Goal: Task Accomplishment & Management: Complete application form

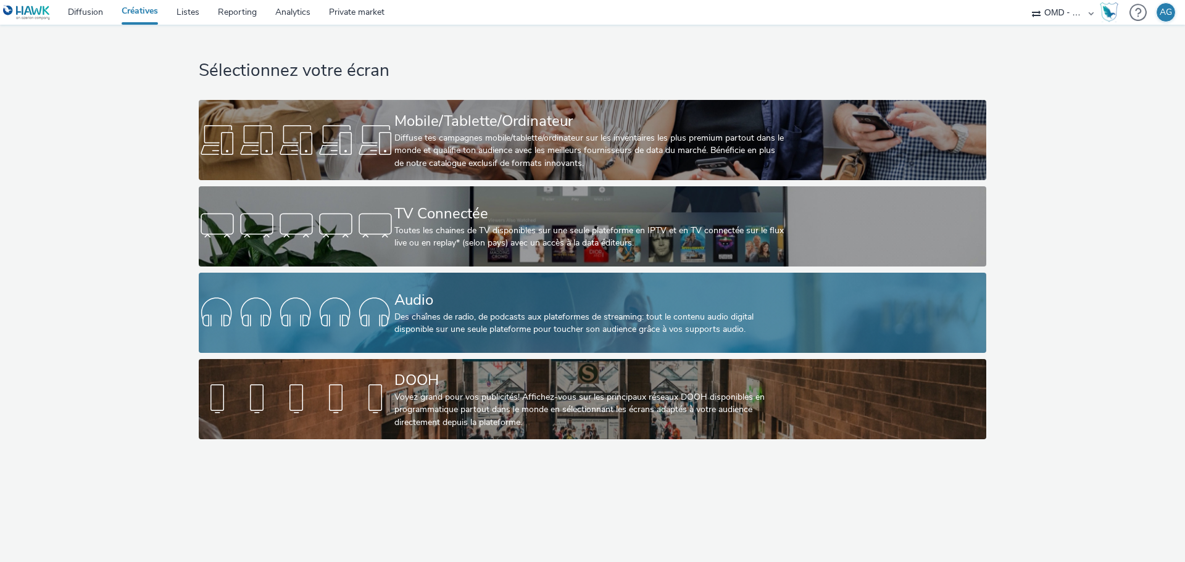
click at [413, 293] on div "Audio" at bounding box center [589, 300] width 391 height 22
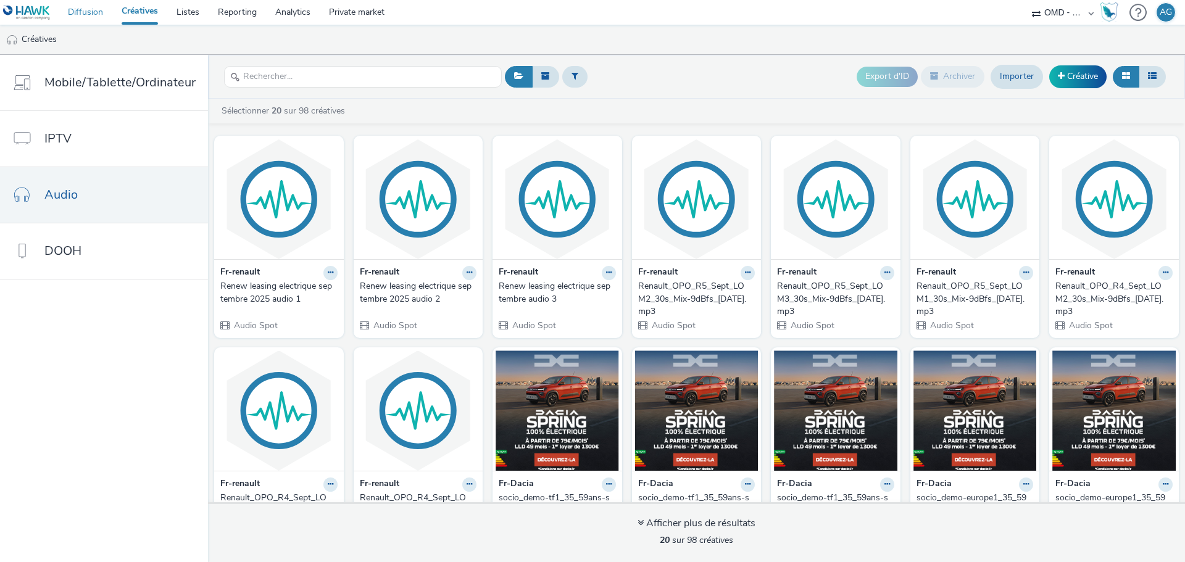
click at [88, 12] on link "Diffusion" at bounding box center [86, 12] width 54 height 25
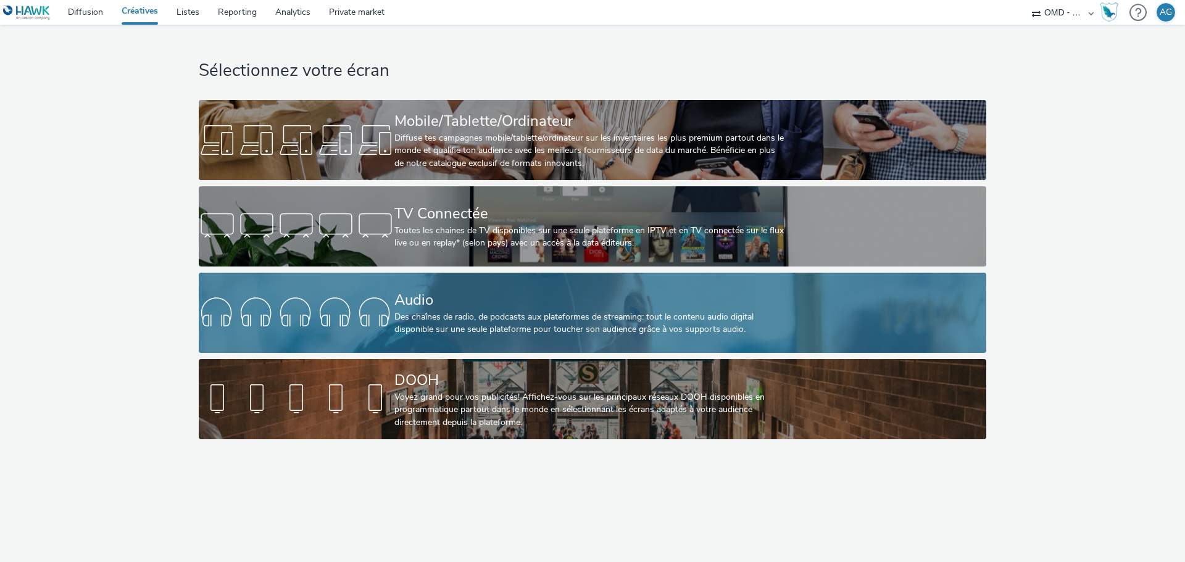
click at [444, 314] on div "Des chaînes de radio, de podcasts aux plateformes de streaming: tout le contenu…" at bounding box center [589, 323] width 391 height 25
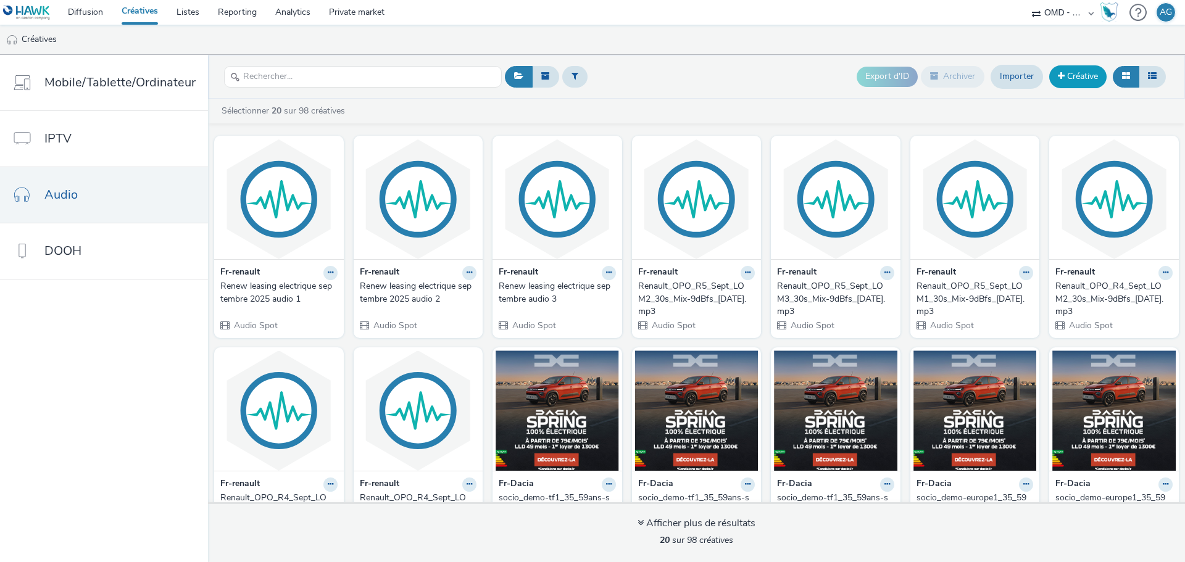
click at [1076, 81] on link "Créative" at bounding box center [1077, 76] width 57 height 22
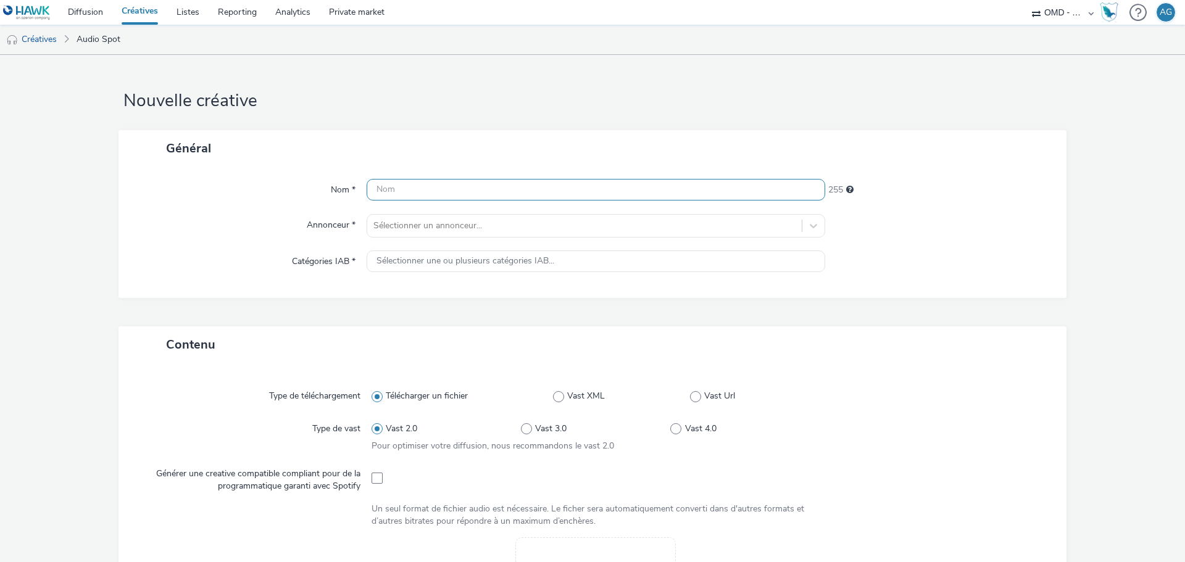
click at [579, 181] on input "text" at bounding box center [596, 190] width 459 height 22
type input "apv_renault_09/2025"
click at [592, 138] on div "Général" at bounding box center [592, 148] width 948 height 36
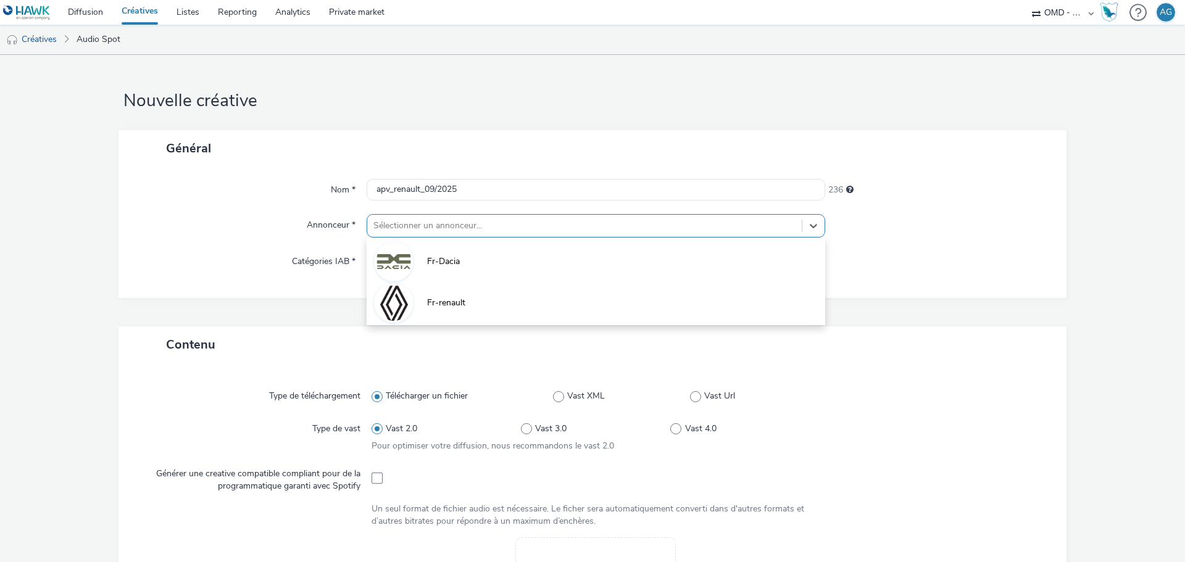
click at [474, 220] on div at bounding box center [584, 225] width 422 height 15
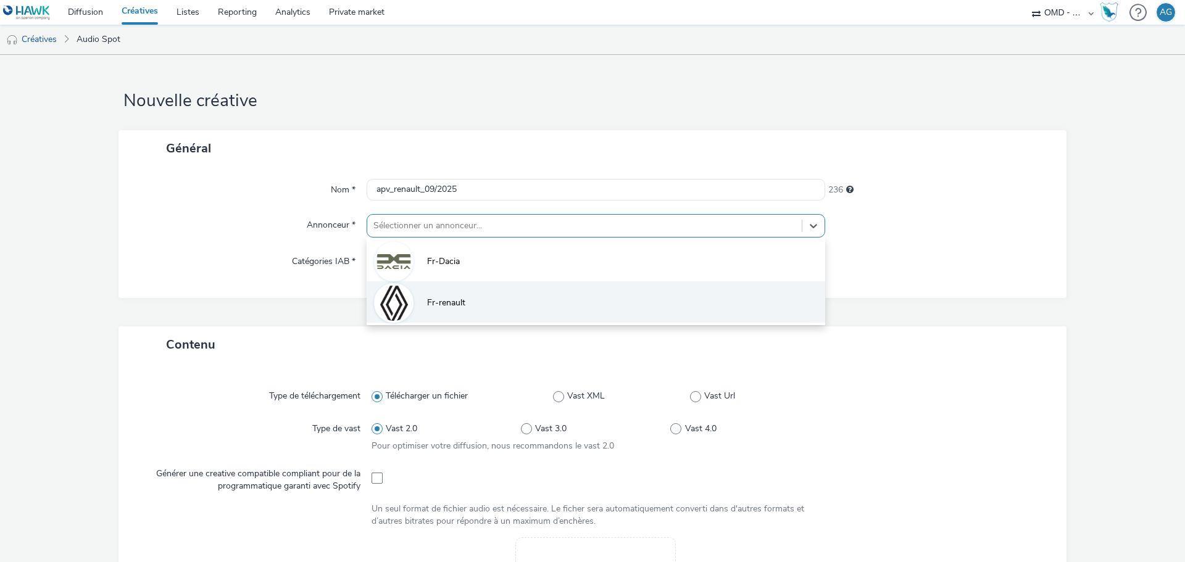
click at [462, 290] on li "Fr-renault" at bounding box center [596, 301] width 459 height 41
type input "http://renault.fr"
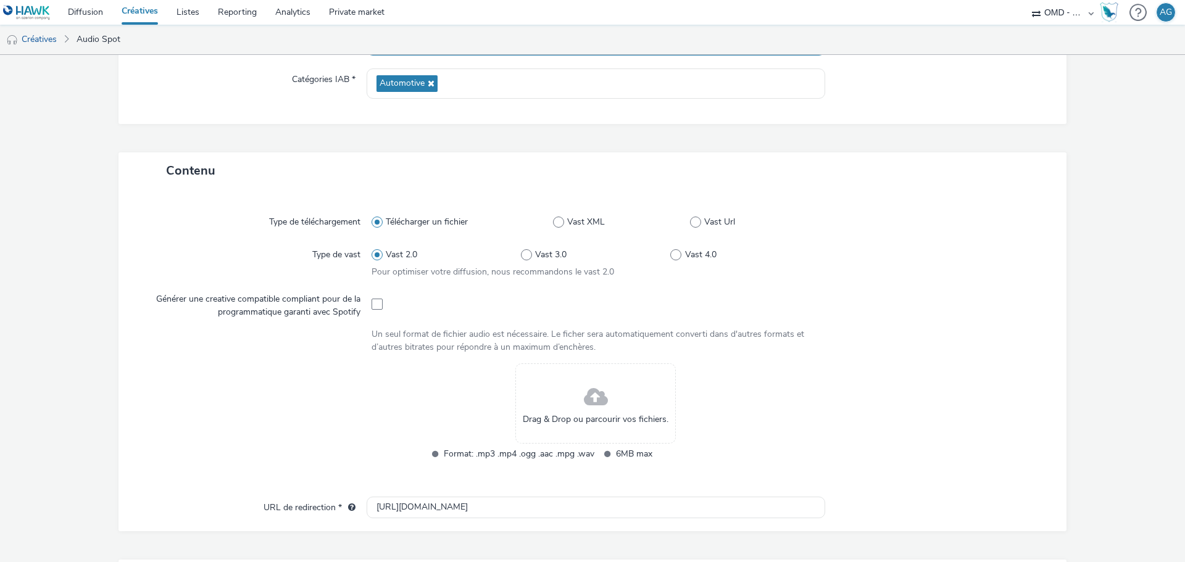
scroll to position [184, 0]
click at [373, 303] on span at bounding box center [377, 302] width 11 height 11
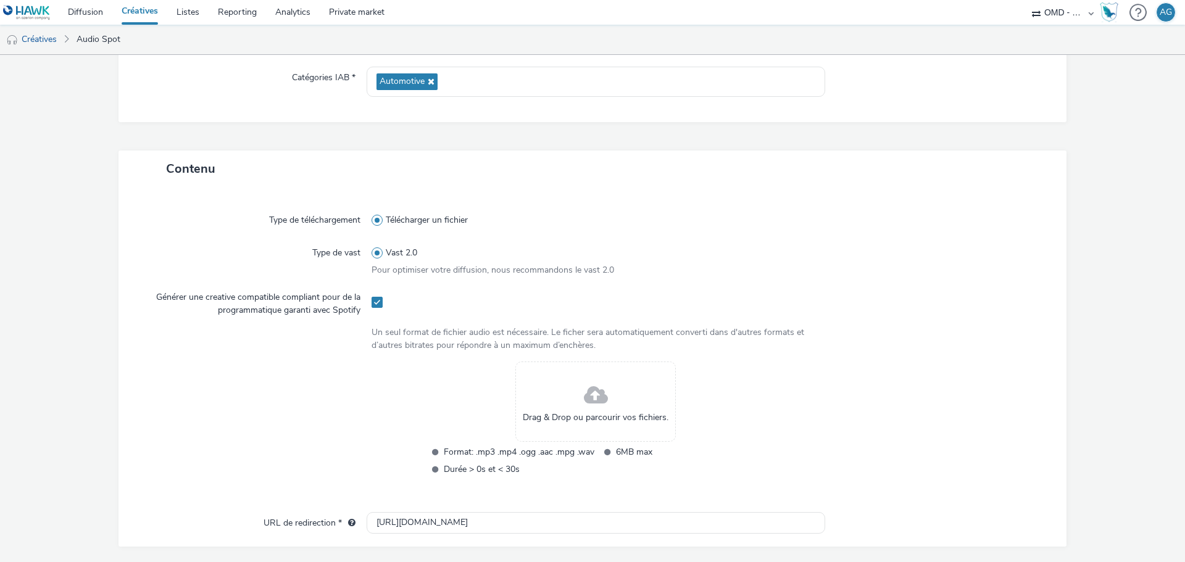
click at [565, 419] on span "Drag & Drop ou parcourir vos fichiers." at bounding box center [596, 418] width 146 height 12
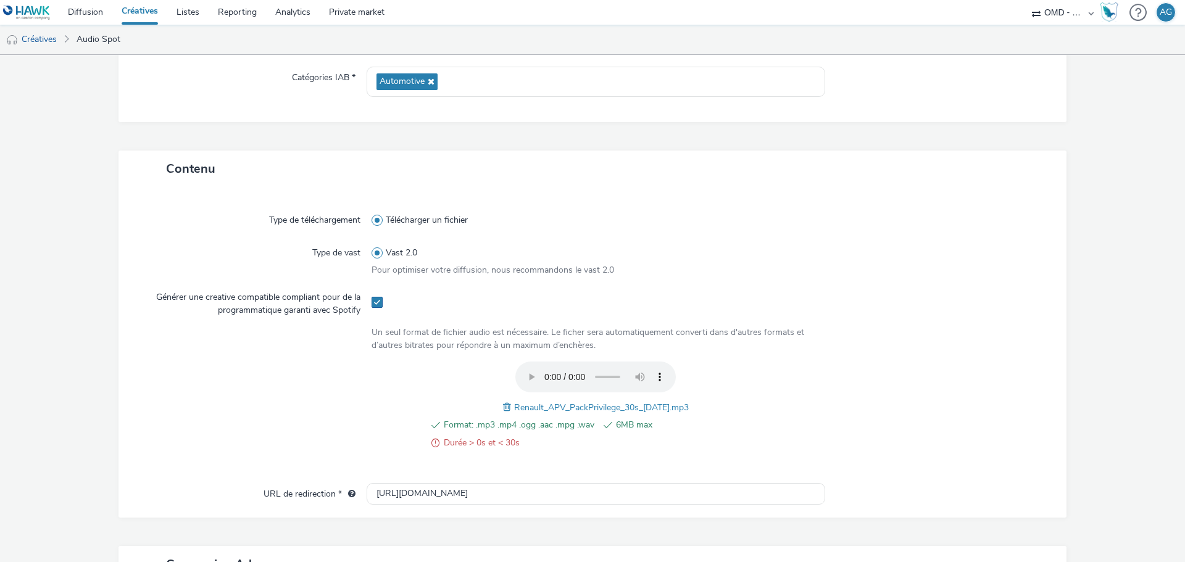
click at [379, 301] on span at bounding box center [377, 302] width 11 height 11
checkbox input "false"
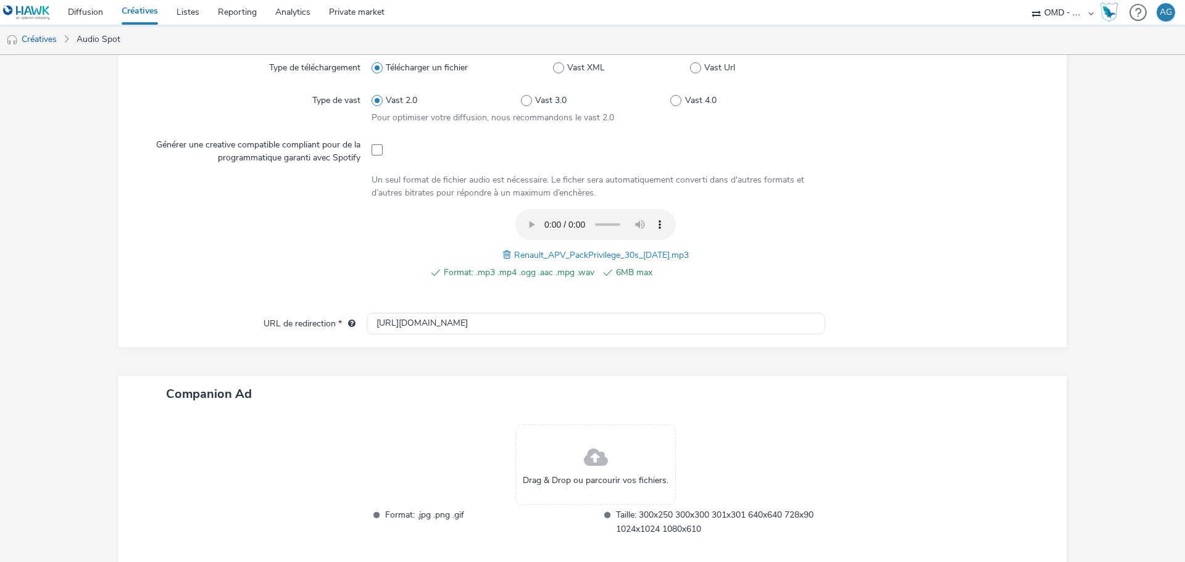
scroll to position [337, 0]
click at [597, 460] on span at bounding box center [596, 457] width 24 height 33
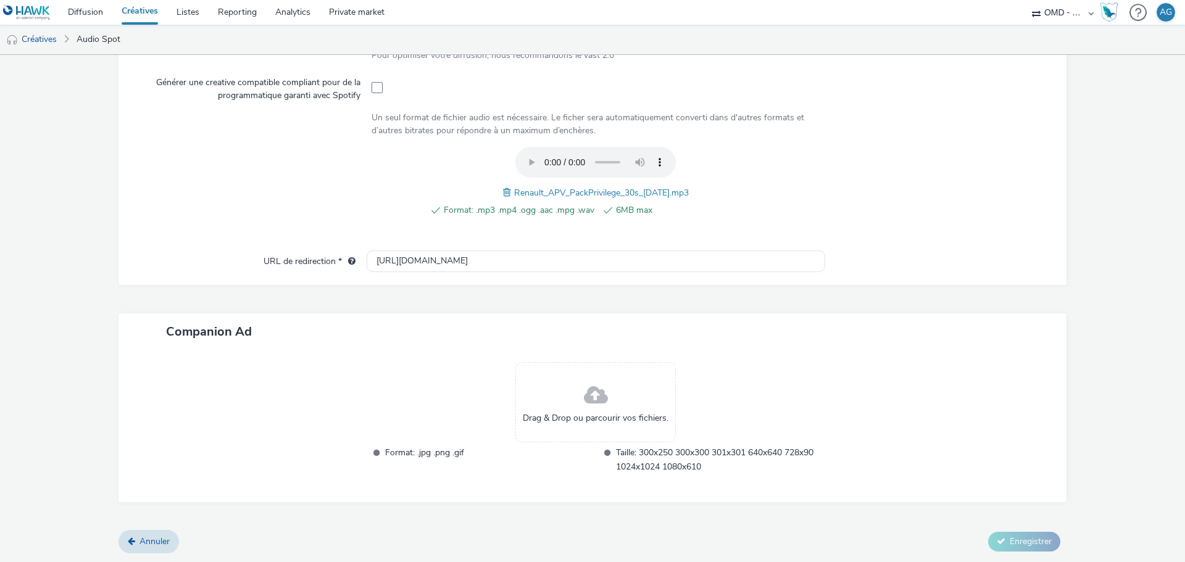
click at [599, 391] on span at bounding box center [596, 396] width 24 height 33
click at [594, 416] on span "Drag & Drop ou parcourir vos fichiers." at bounding box center [596, 418] width 146 height 12
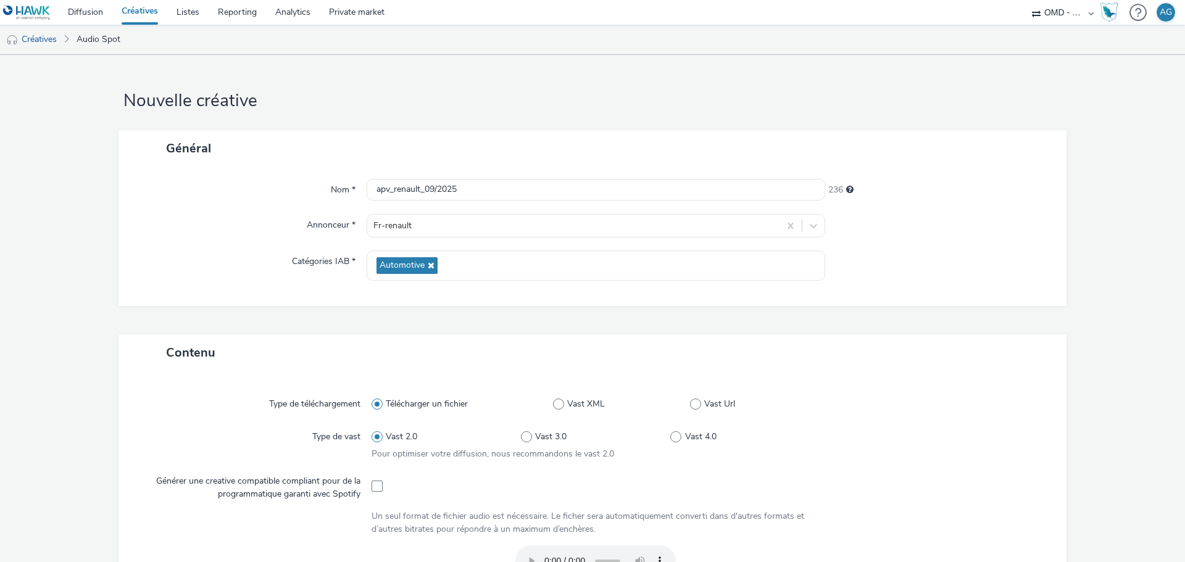
scroll to position [417, 0]
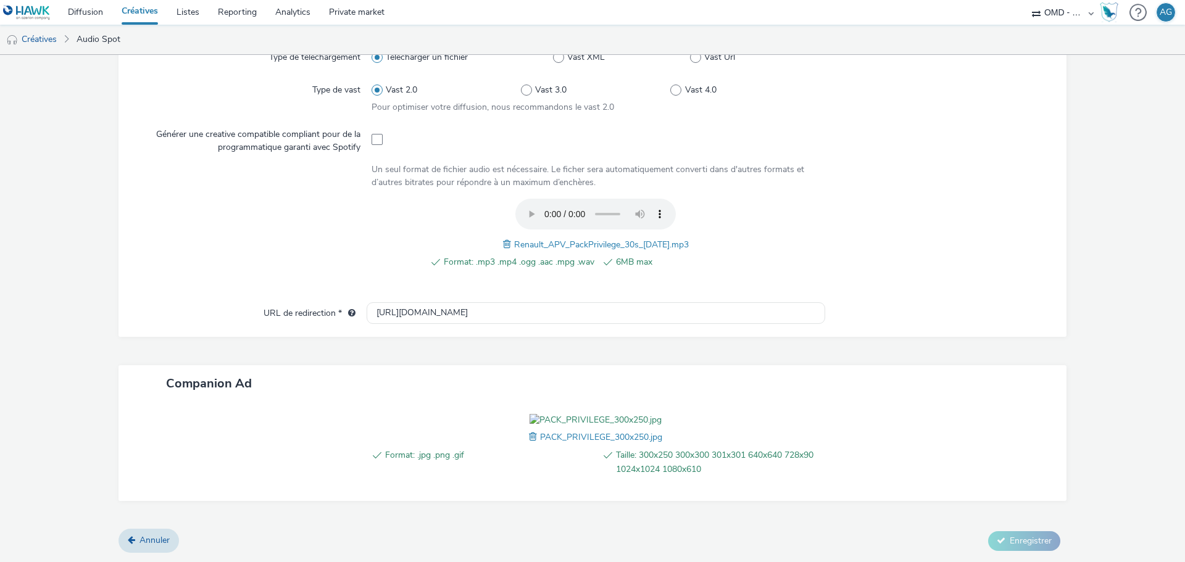
click at [612, 414] on img at bounding box center [596, 420] width 132 height 12
click at [992, 530] on div "Annuler Enregistrer" at bounding box center [592, 541] width 948 height 22
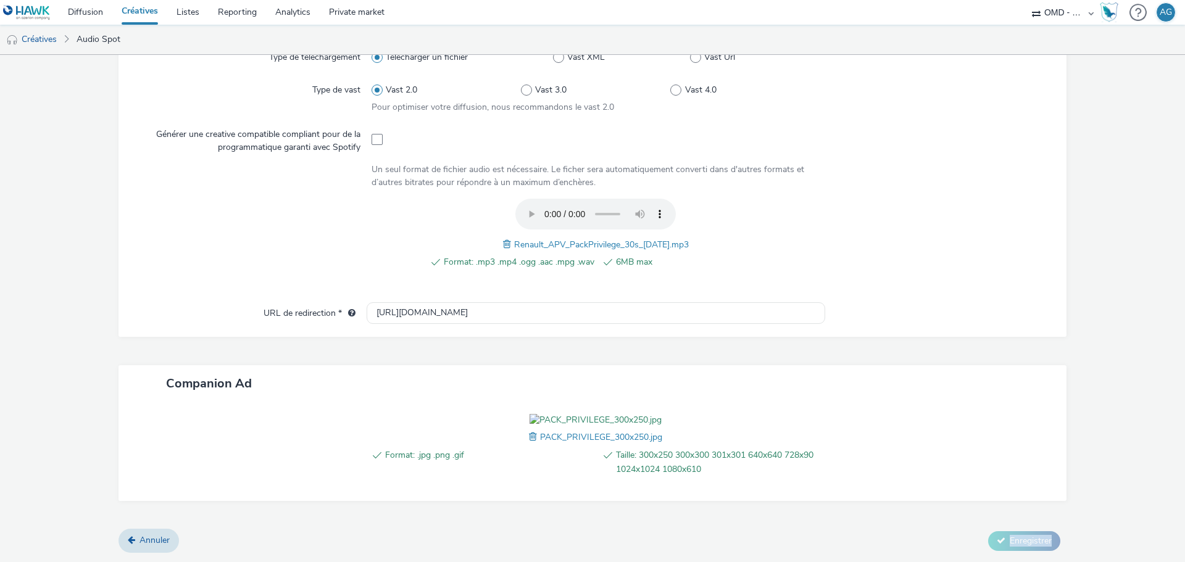
click at [992, 530] on div "Annuler Enregistrer" at bounding box center [592, 541] width 948 height 22
click at [847, 414] on div at bounding box center [940, 451] width 230 height 75
click at [599, 302] on input "http://renault.fr" at bounding box center [596, 313] width 459 height 22
click at [615, 279] on div "Contenu Type de téléchargement Télécharger un fichier Vast XML Vast Url Type de…" at bounding box center [592, 259] width 948 height 542
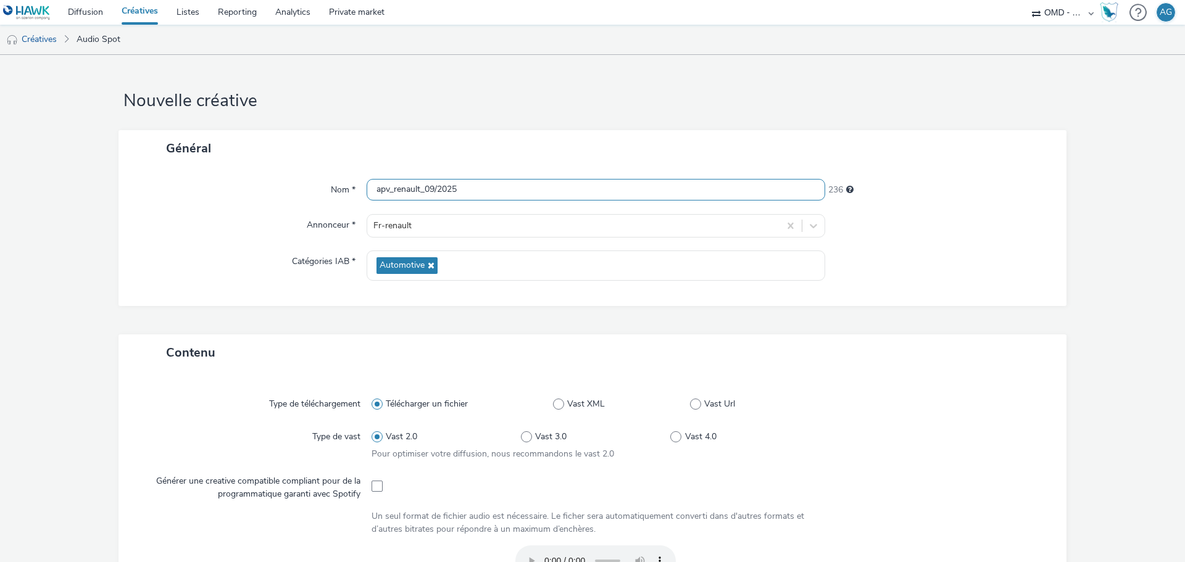
click at [478, 195] on input "apv_renault_09/2025" at bounding box center [596, 190] width 459 height 22
click at [516, 202] on div "Nom * apv_renault_09/2025 236 Annonceur * Fr-renault Catégories IAB * Automotive" at bounding box center [592, 236] width 948 height 139
click at [936, 475] on div at bounding box center [932, 485] width 225 height 30
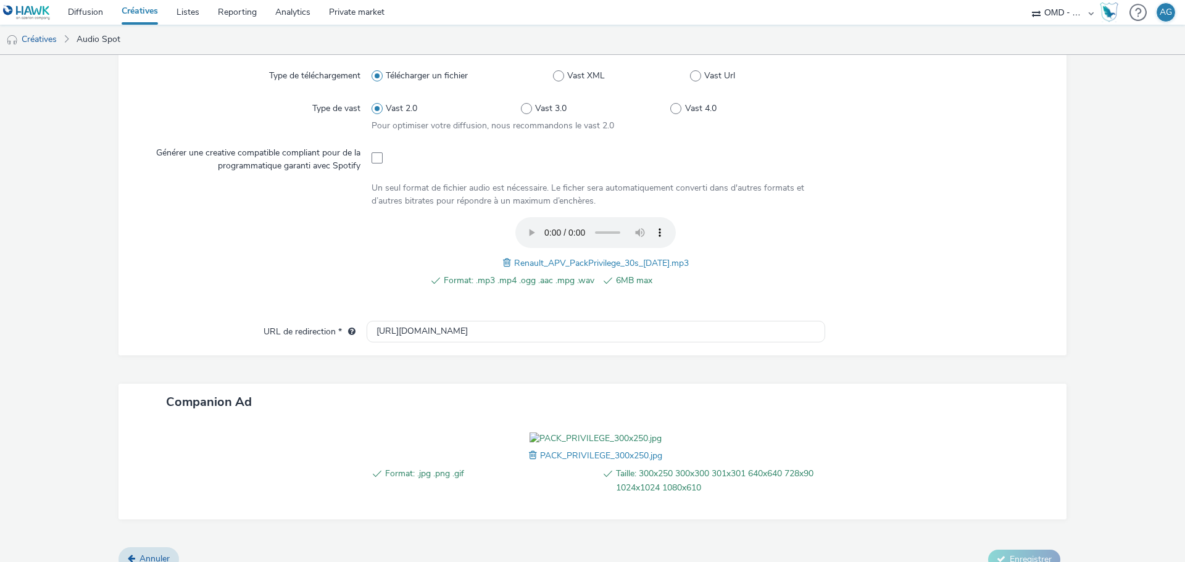
scroll to position [417, 0]
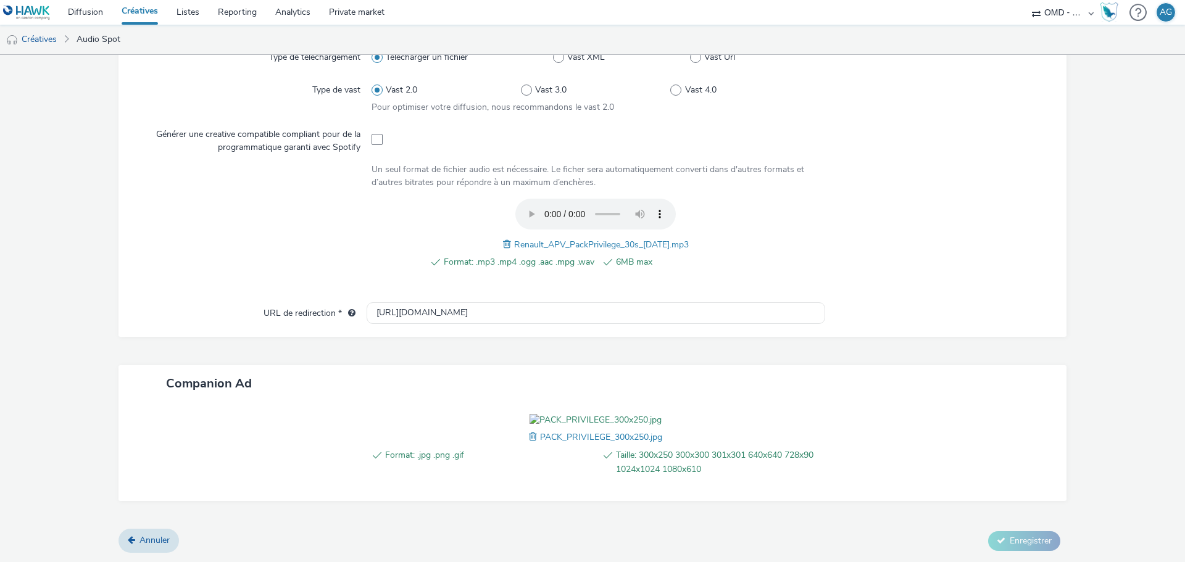
click at [998, 531] on div "Annuler Enregistrer" at bounding box center [592, 541] width 948 height 22
click at [590, 443] on span "PACK_PRIVILEGE_300x250.jpg" at bounding box center [601, 437] width 122 height 12
click at [529, 439] on span at bounding box center [534, 437] width 11 height 14
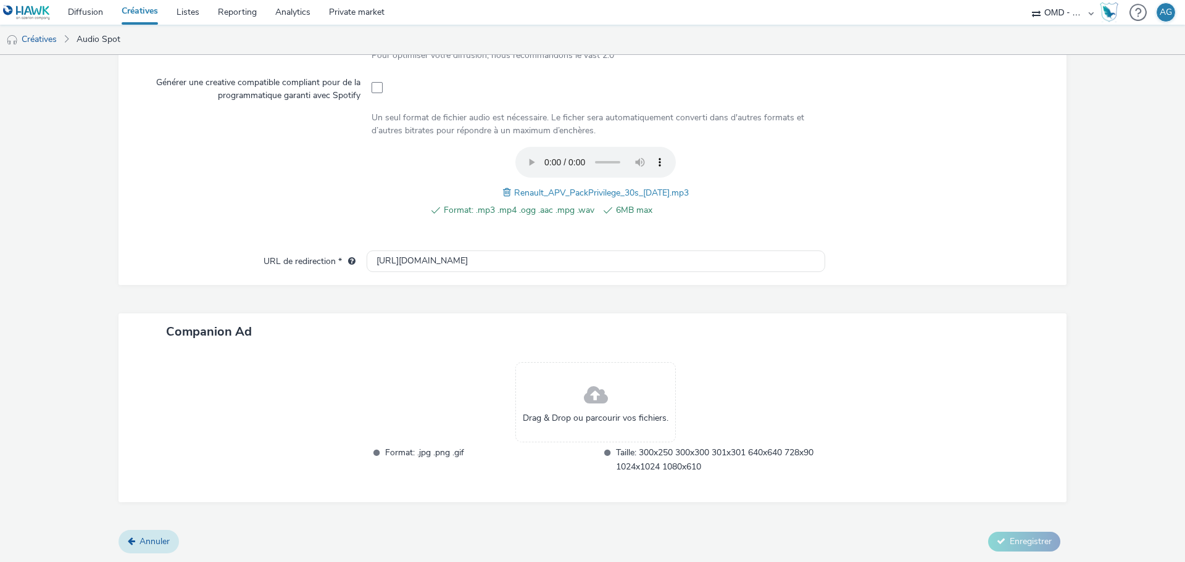
click at [131, 549] on link "Annuler" at bounding box center [148, 541] width 60 height 23
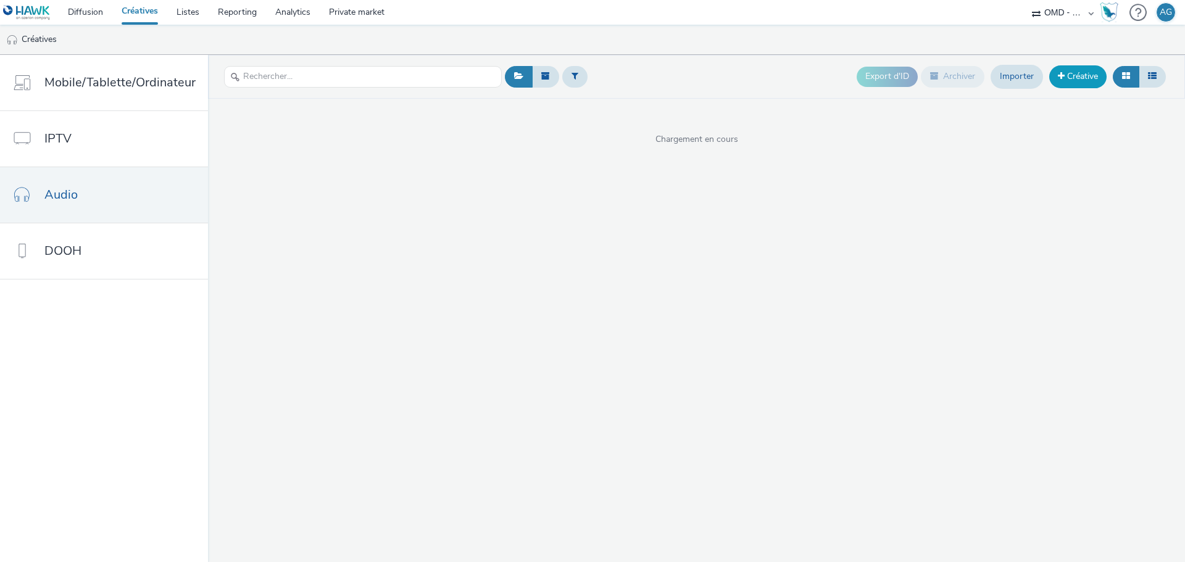
click at [1072, 75] on link "Créative" at bounding box center [1077, 76] width 57 height 22
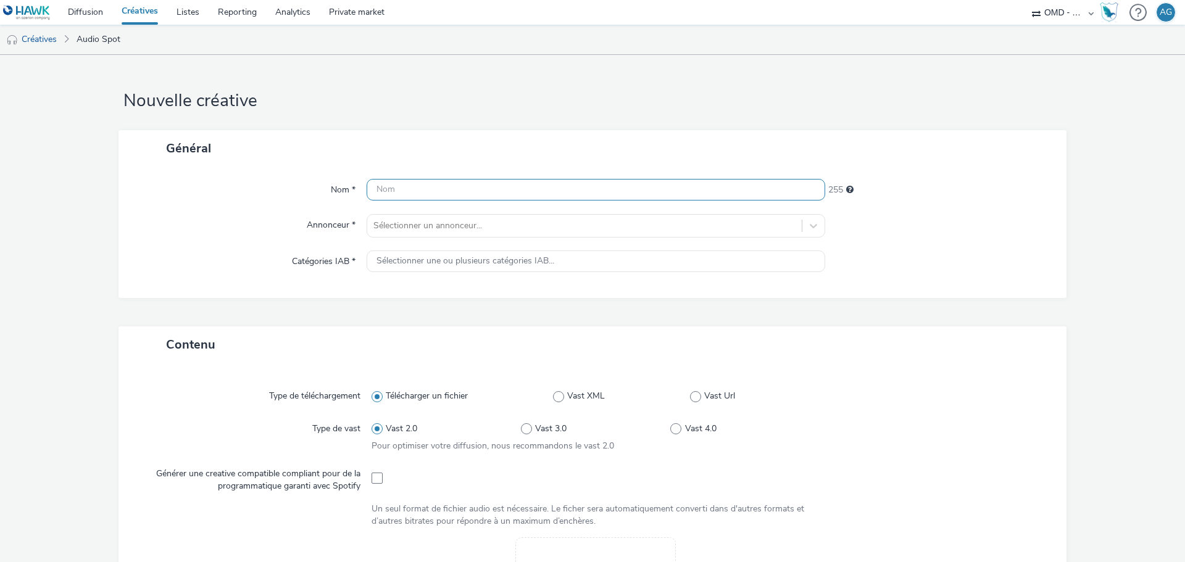
click at [477, 191] on input "text" at bounding box center [596, 190] width 459 height 22
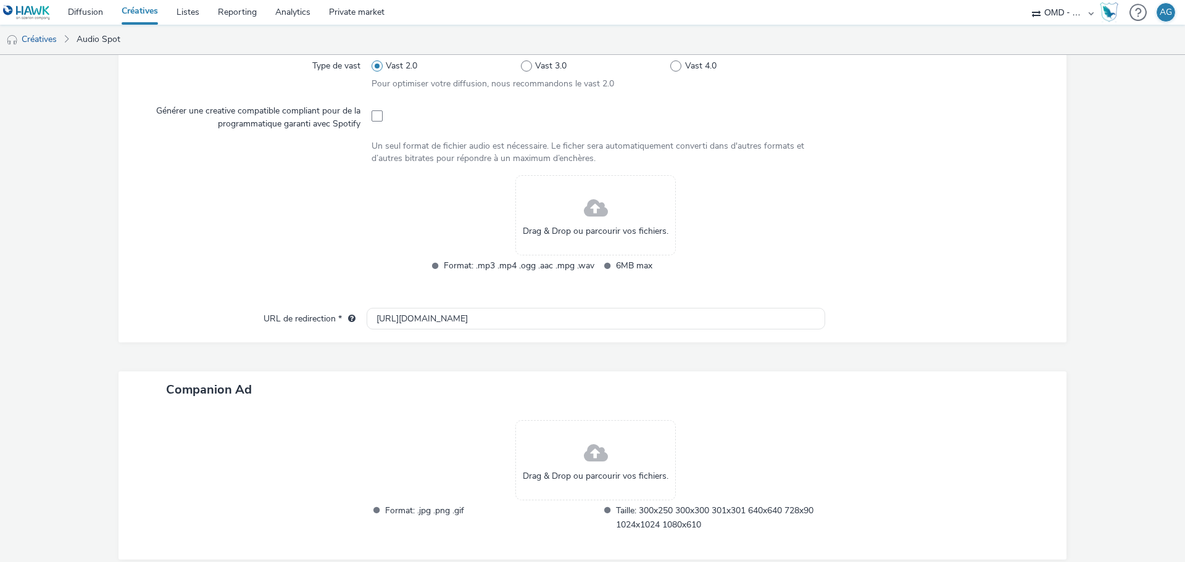
click at [595, 204] on span at bounding box center [596, 209] width 24 height 33
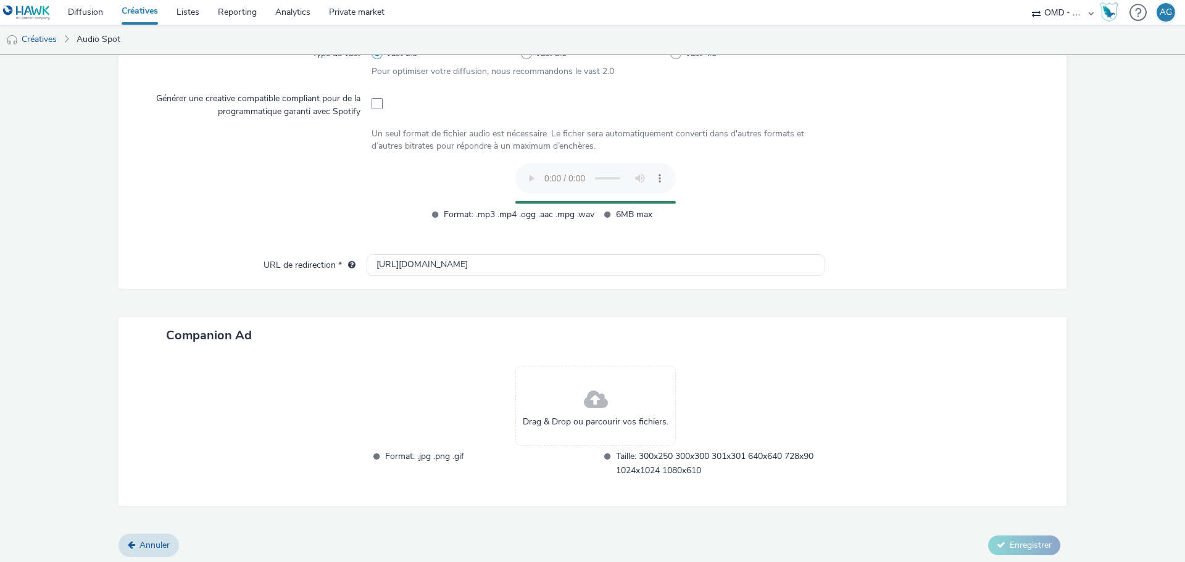
click at [597, 410] on span at bounding box center [596, 400] width 24 height 33
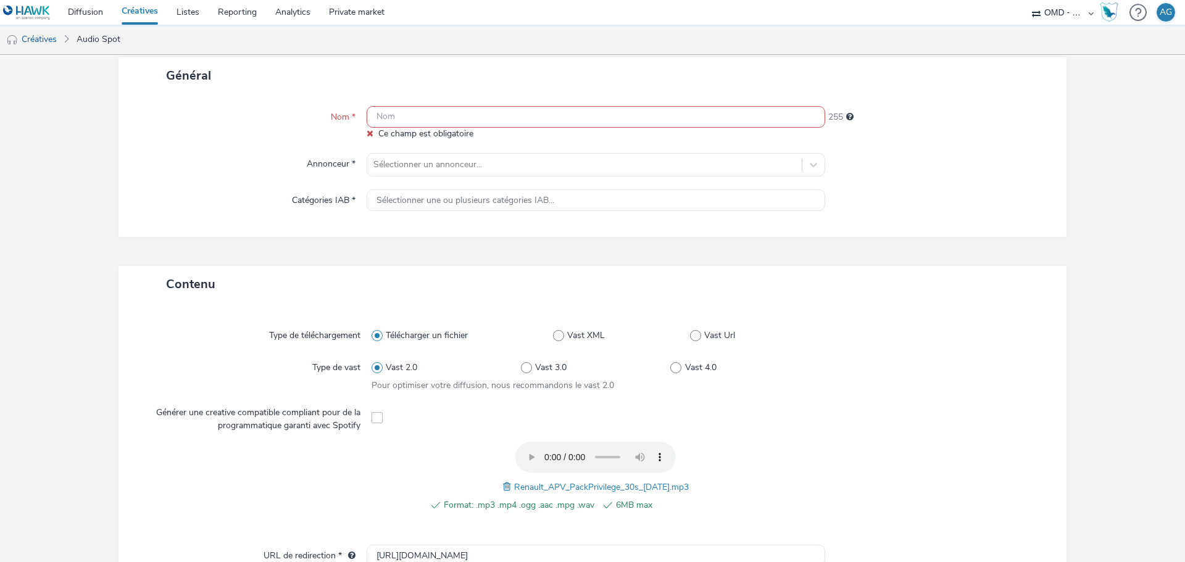
scroll to position [0, 0]
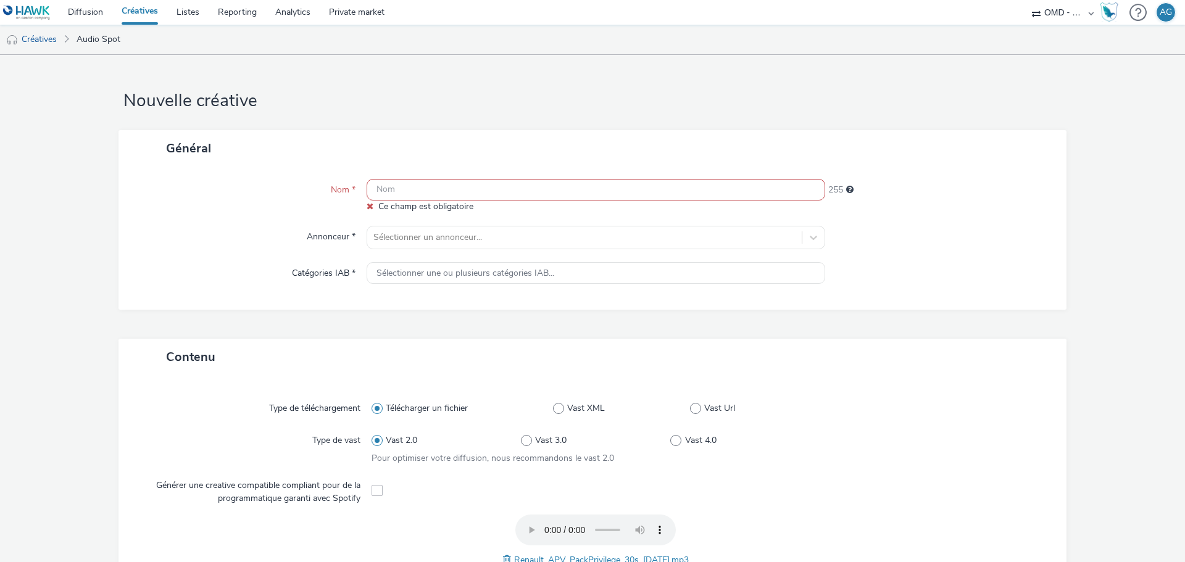
click at [598, 201] on input "text" at bounding box center [596, 190] width 459 height 22
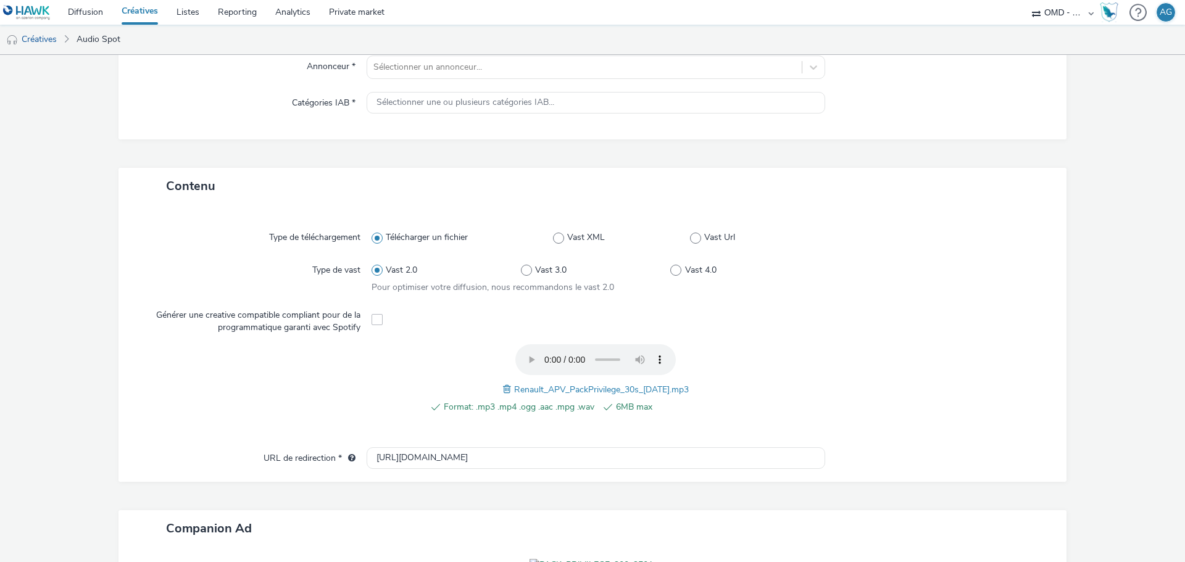
scroll to position [159, 0]
type input "apv_renault_09/2025"
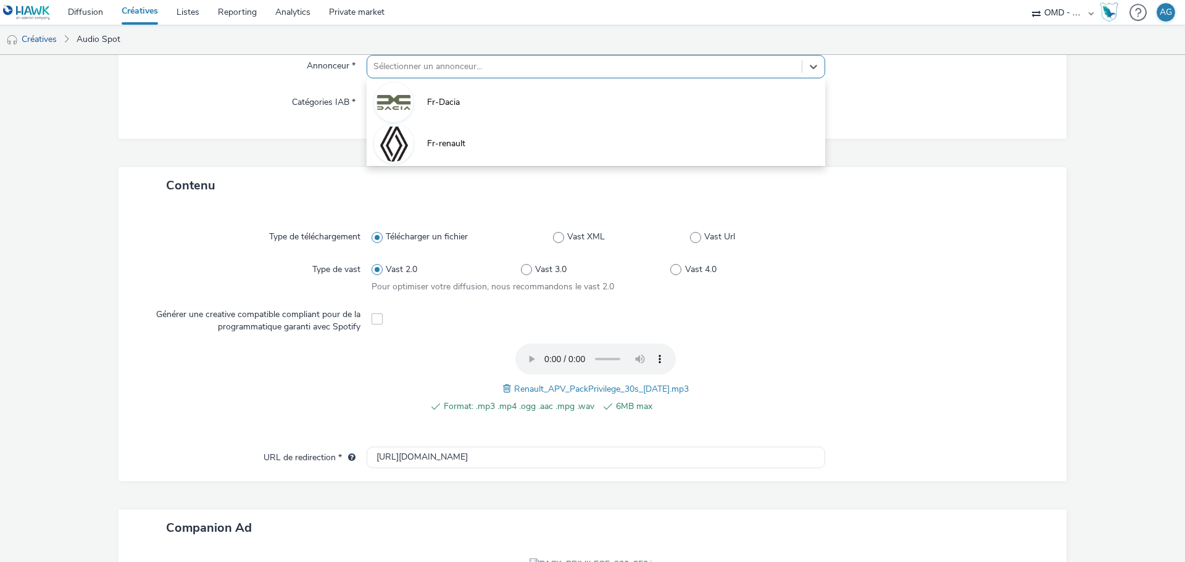
click at [588, 69] on div at bounding box center [584, 66] width 422 height 15
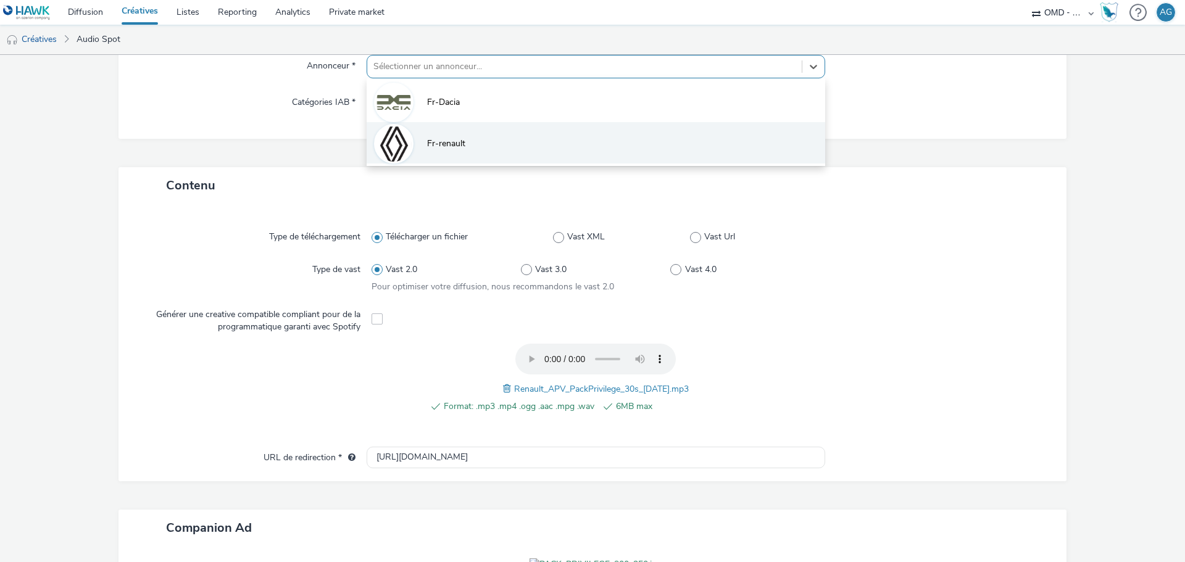
click at [531, 134] on li "Fr-renault" at bounding box center [596, 142] width 459 height 41
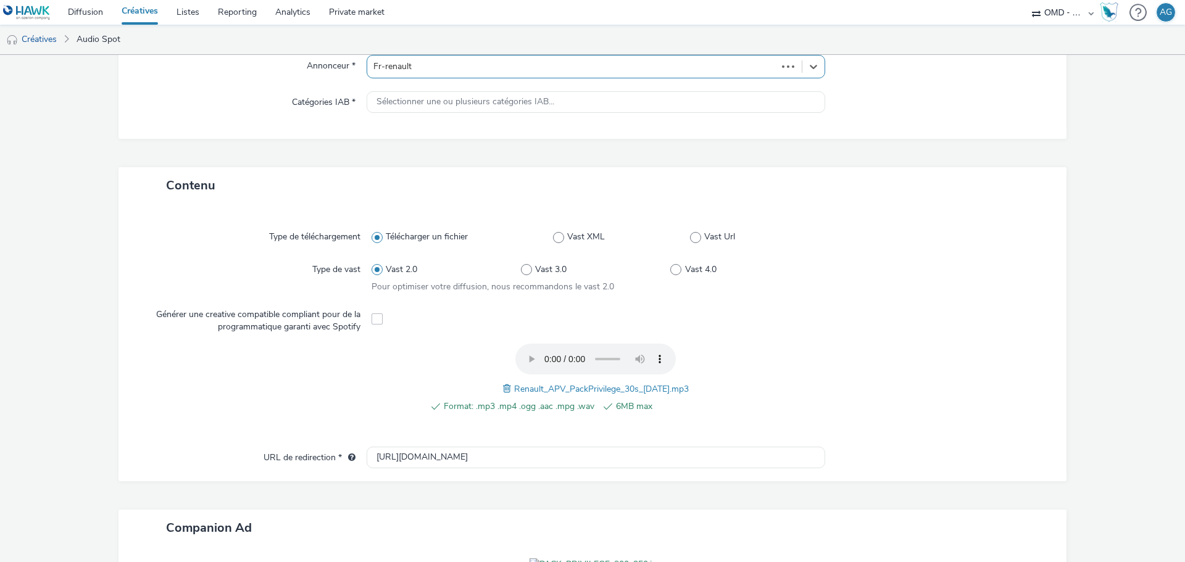
type input "http://renault.fr"
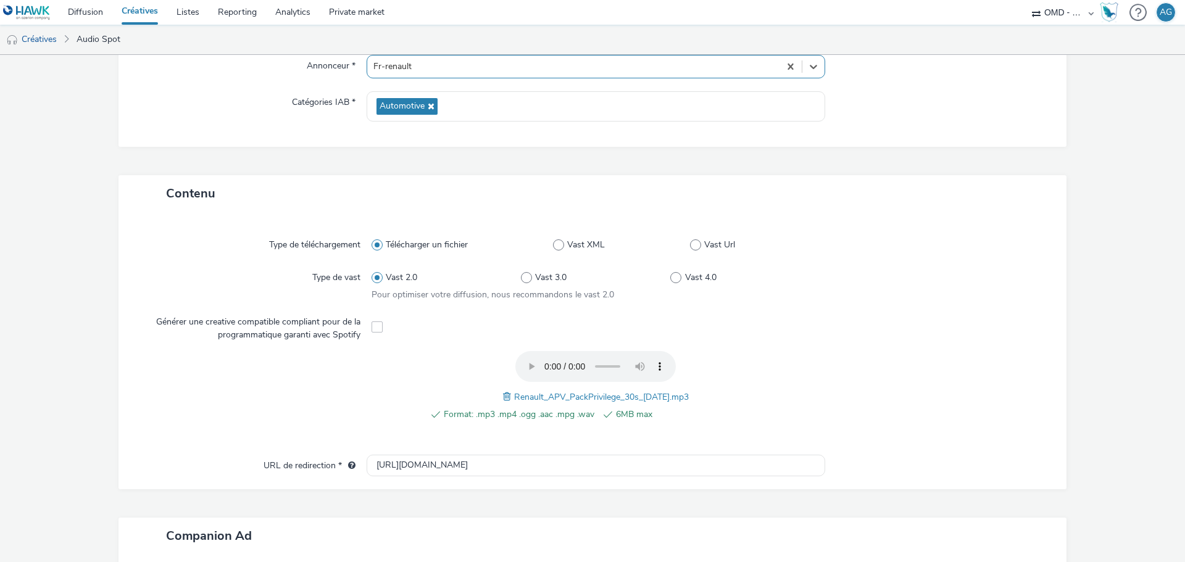
scroll to position [383, 0]
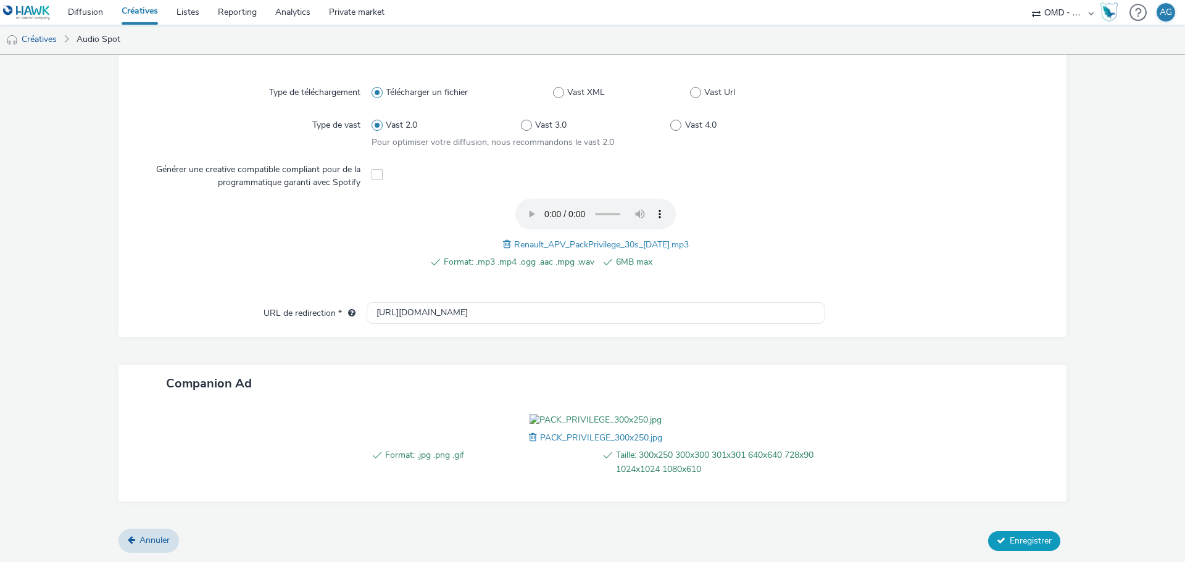
click at [1015, 535] on span "Enregistrer" at bounding box center [1031, 541] width 42 height 12
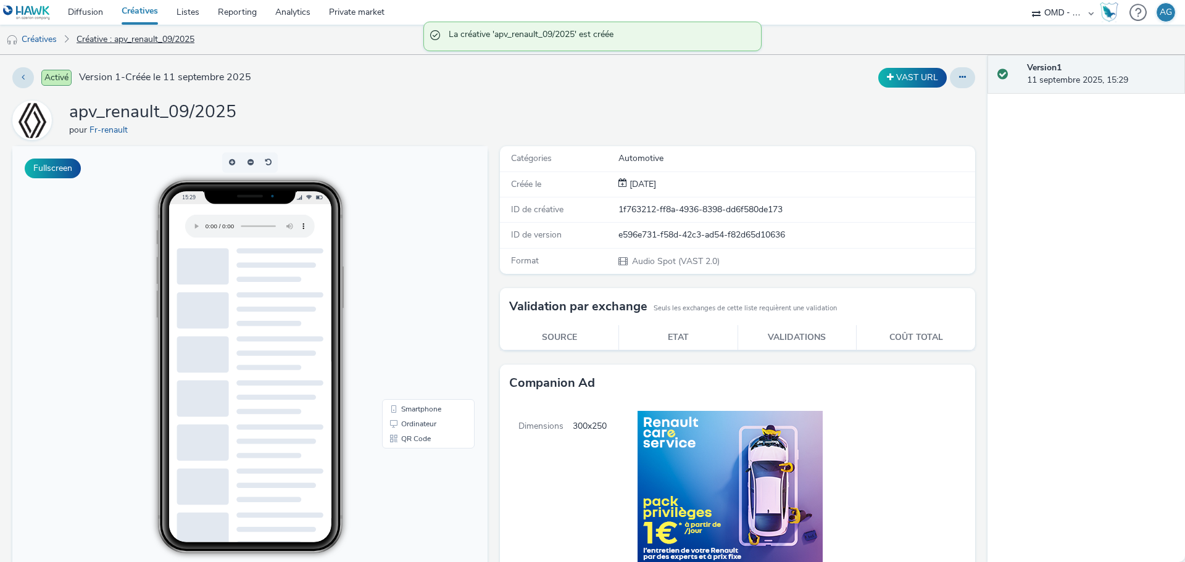
click at [103, 36] on link "Créative : apv_renault_09/2025" at bounding box center [135, 40] width 130 height 30
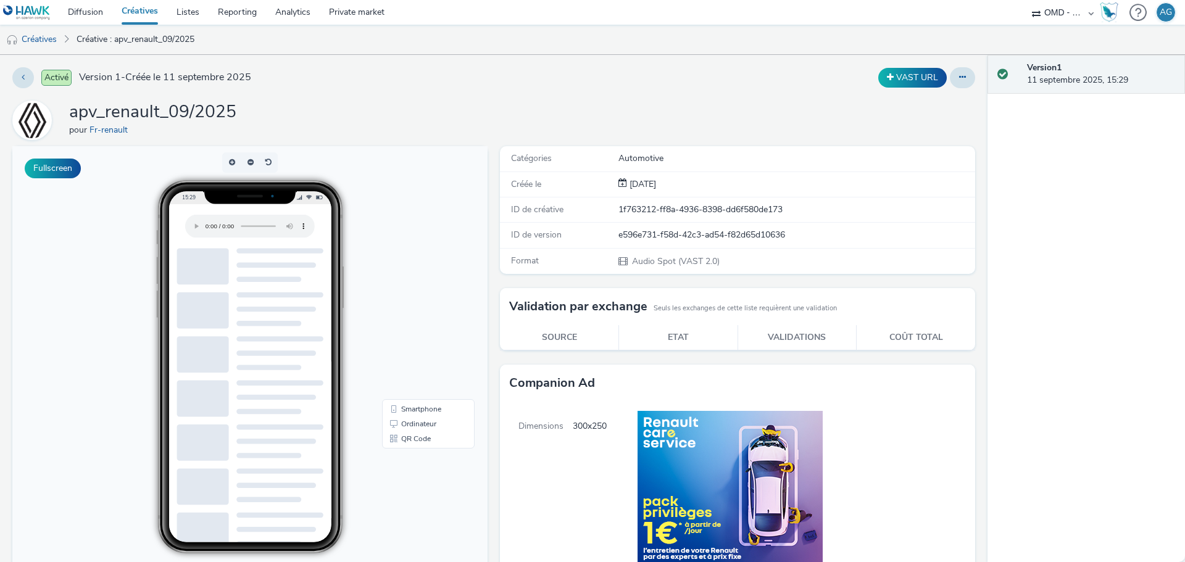
click at [536, 132] on div "apv_renault_09/2025 pour Fr-renault" at bounding box center [493, 120] width 963 height 39
click at [72, 8] on link "Diffusion" at bounding box center [86, 12] width 54 height 25
